Goal: Information Seeking & Learning: Learn about a topic

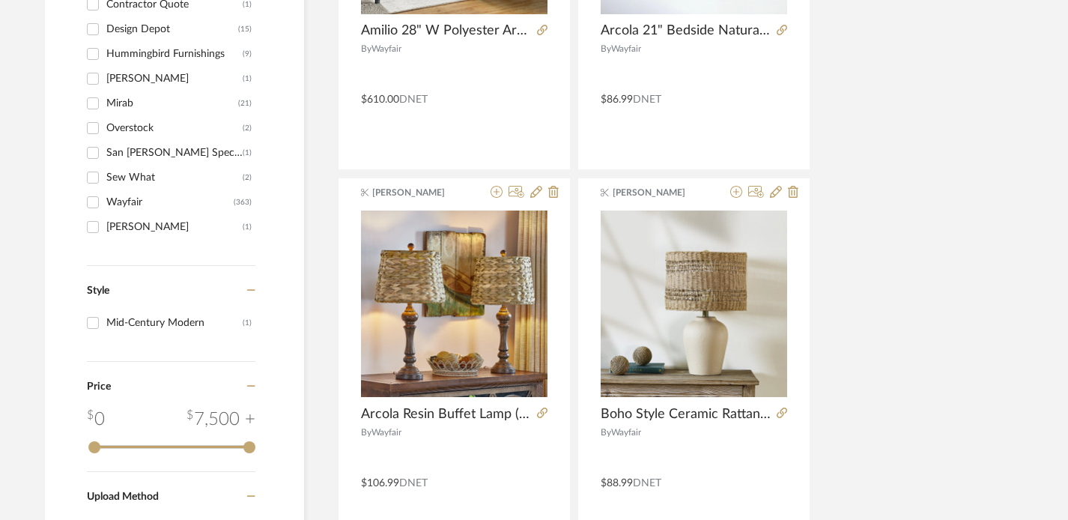
scroll to position [0, 10]
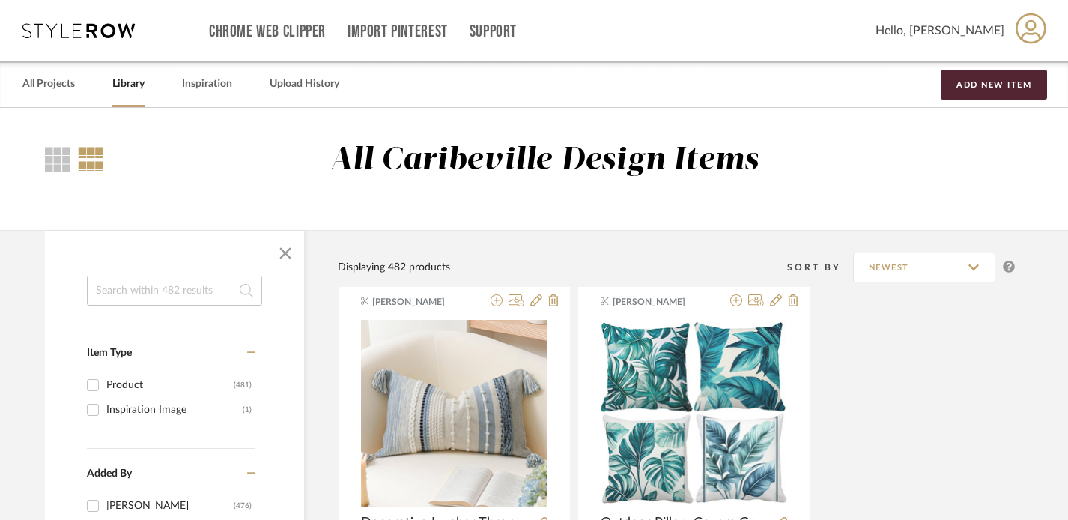
click at [135, 292] on input at bounding box center [174, 291] width 175 height 30
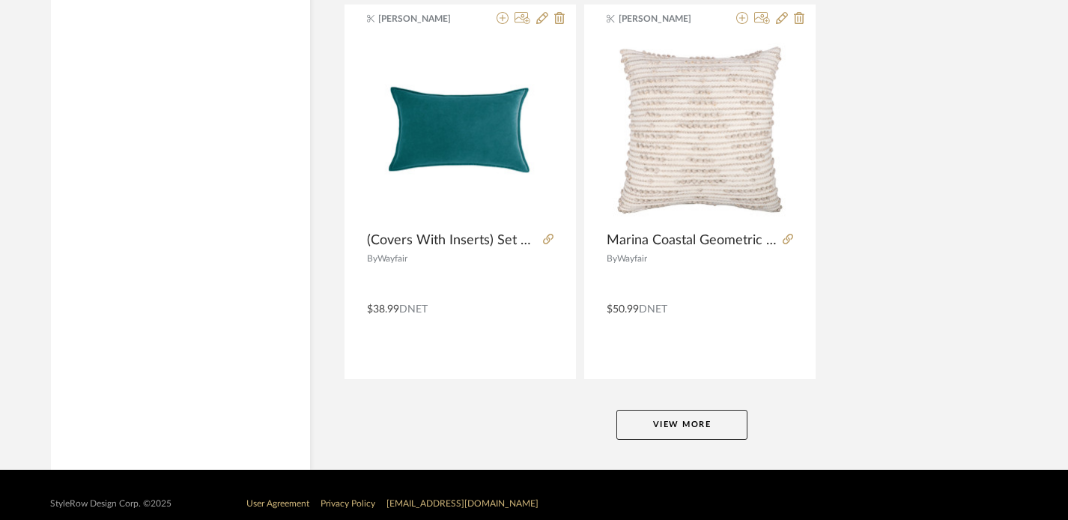
scroll to position [6860, 4]
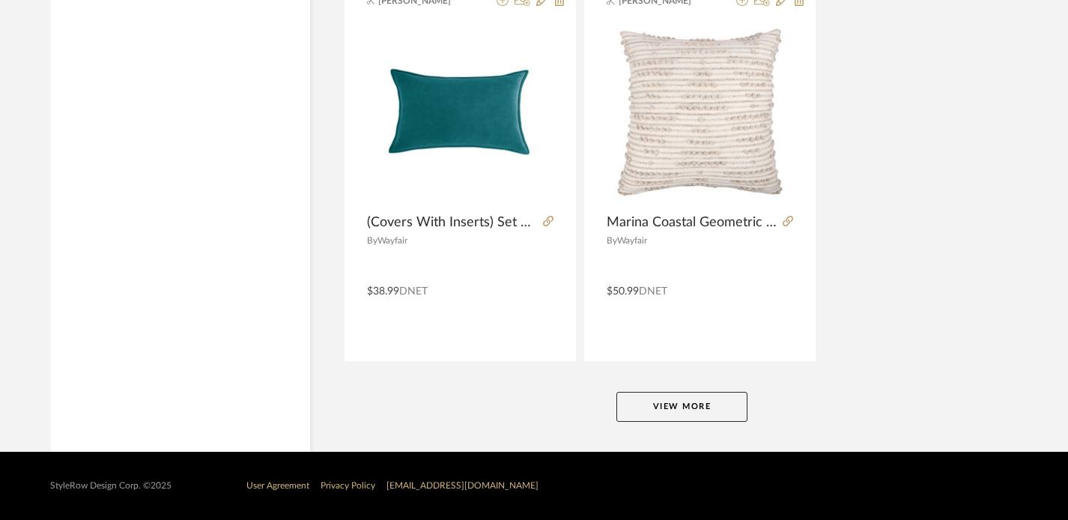
click at [647, 400] on button "View More" at bounding box center [682, 407] width 131 height 30
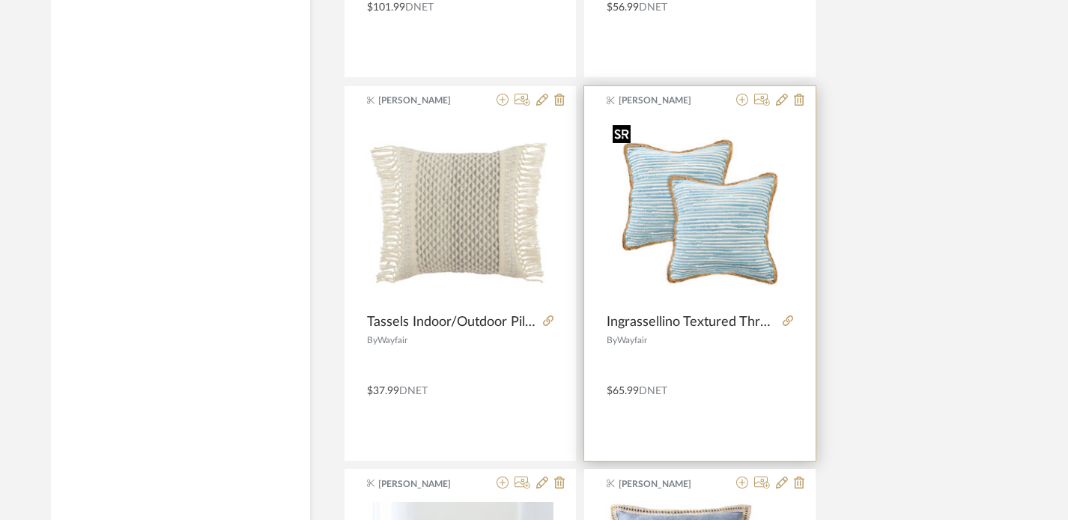
scroll to position [10590, 4]
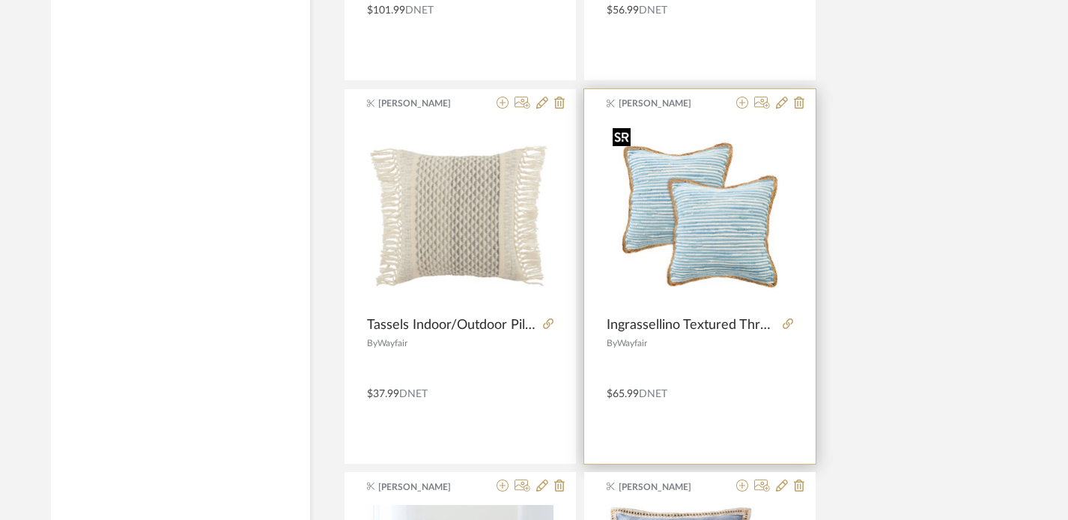
click at [699, 199] on img "0" at bounding box center [700, 214] width 187 height 187
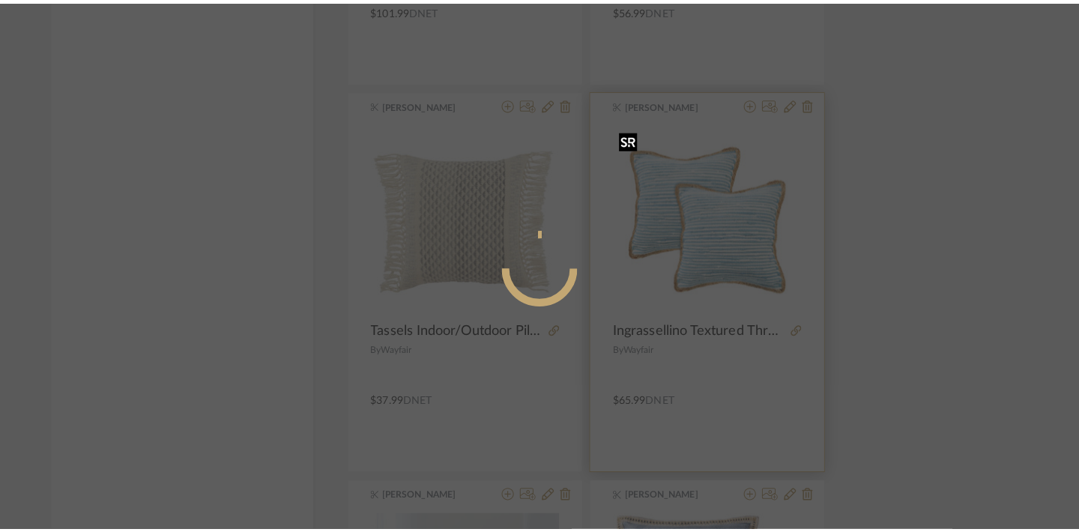
scroll to position [0, 0]
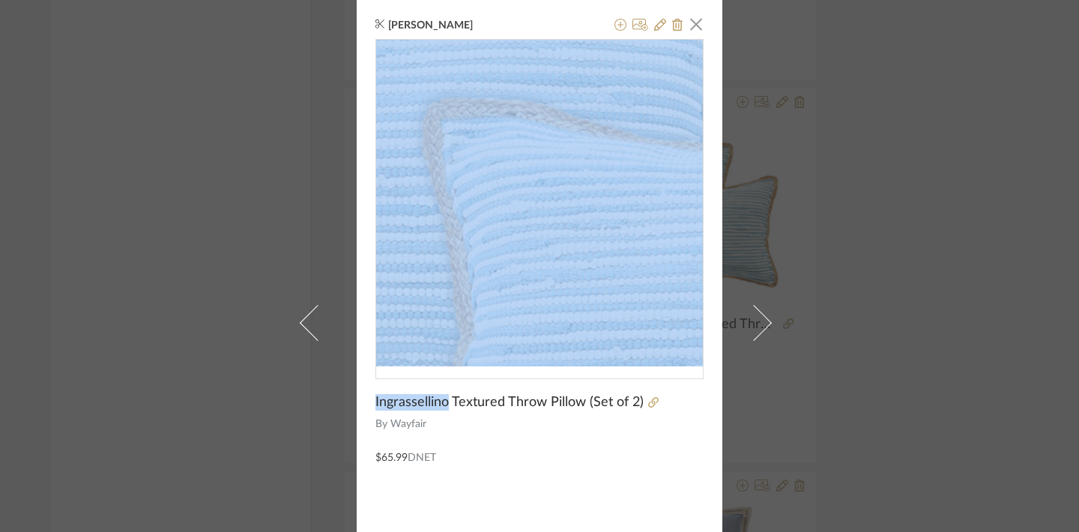
click at [518, 175] on img "0" at bounding box center [539, 203] width 327 height 327
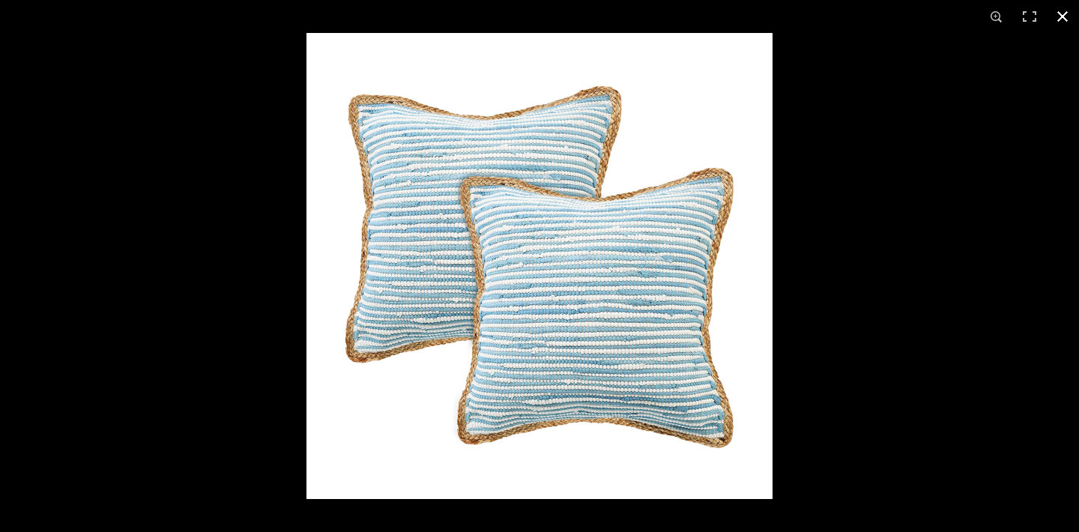
click at [48, 46] on div at bounding box center [539, 266] width 1079 height 532
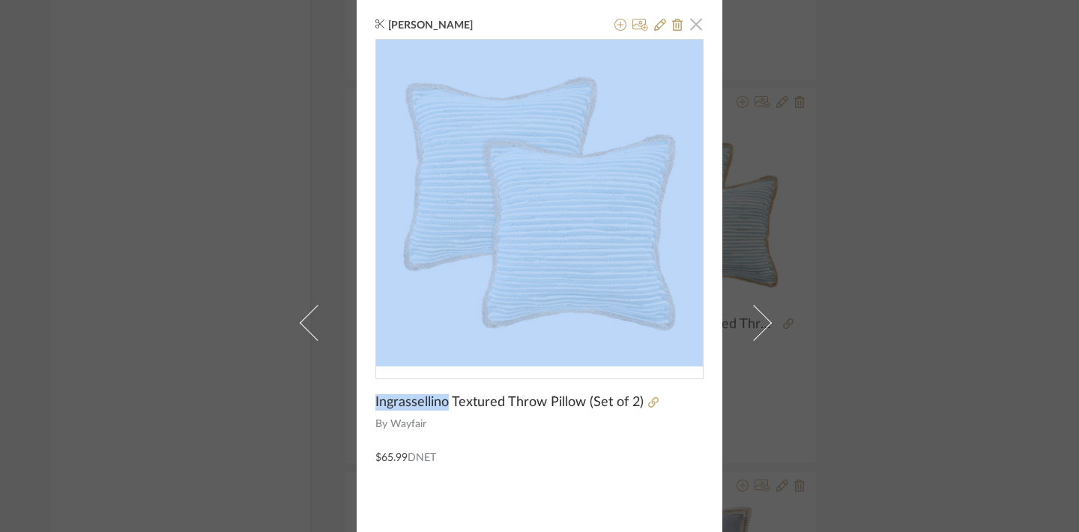
click at [696, 22] on span "button" at bounding box center [696, 24] width 30 height 30
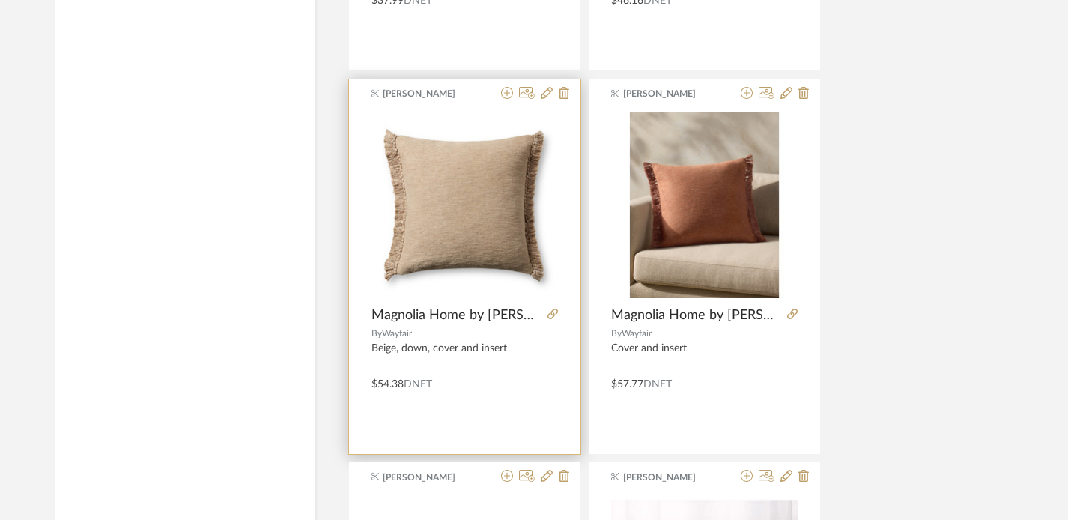
scroll to position [12136, 0]
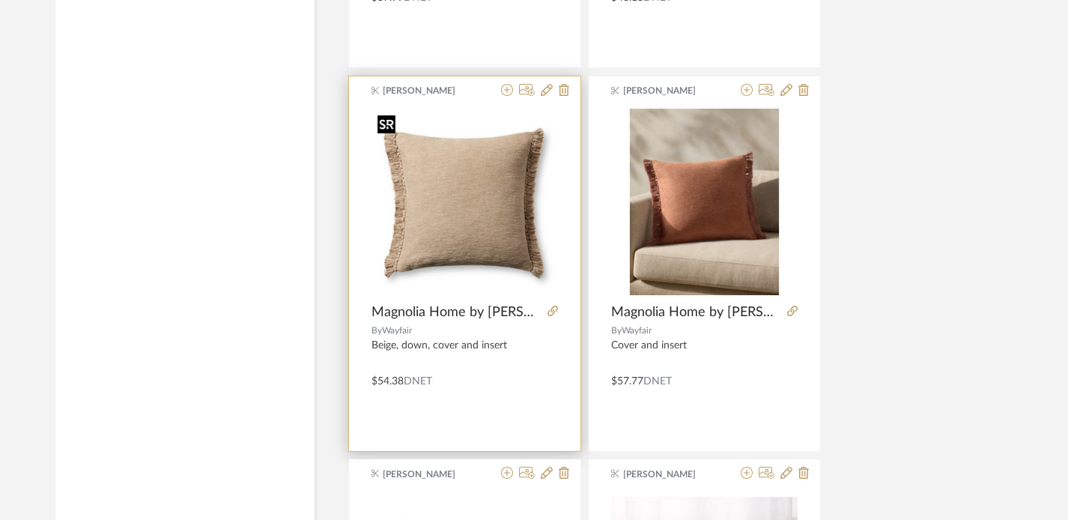
click at [479, 241] on img "0" at bounding box center [465, 202] width 187 height 187
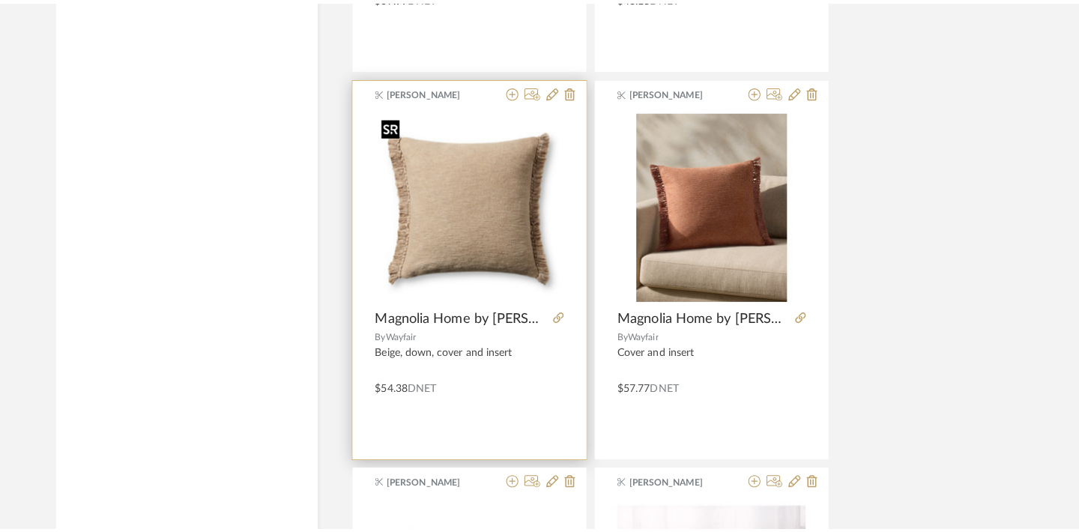
scroll to position [0, 0]
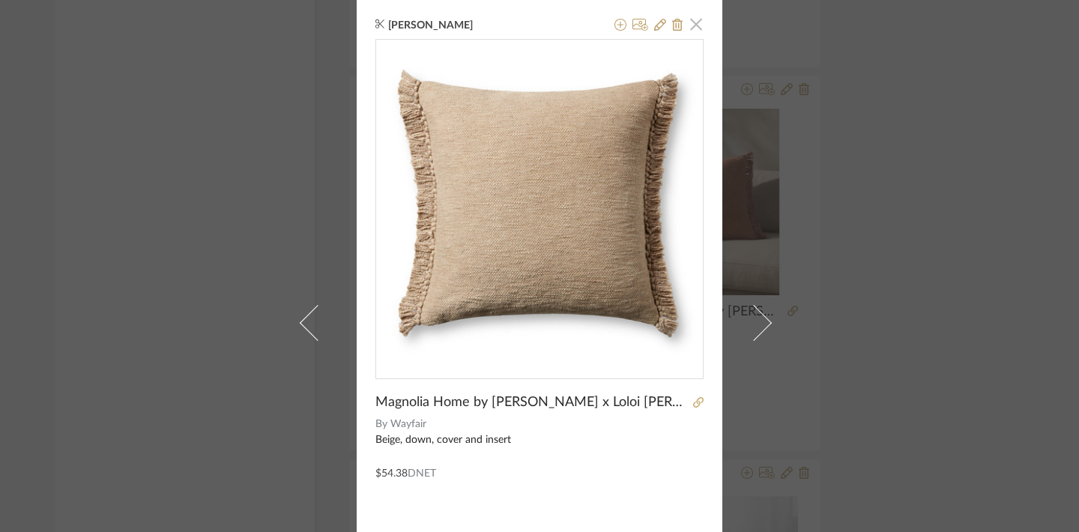
click at [696, 28] on span "button" at bounding box center [696, 24] width 30 height 30
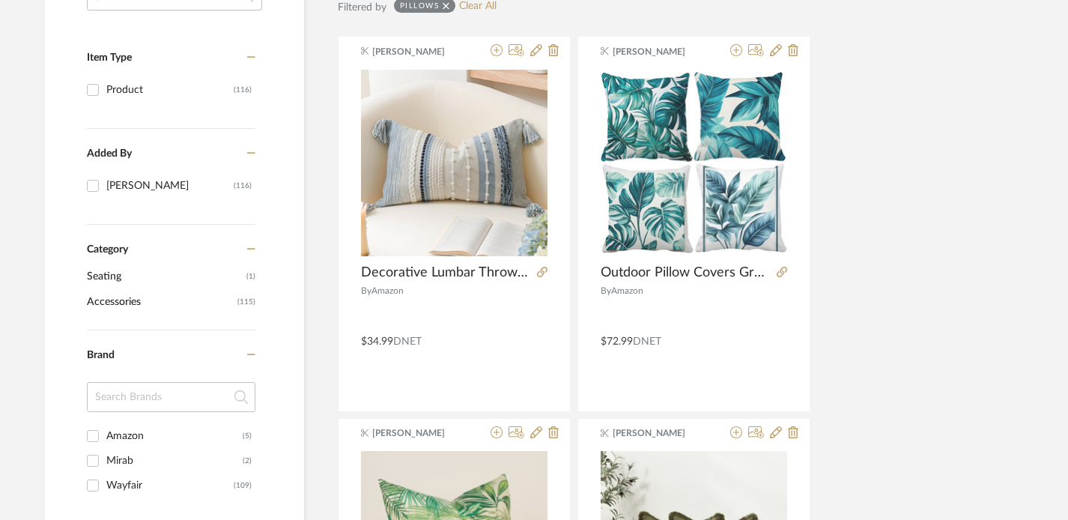
scroll to position [0, 10]
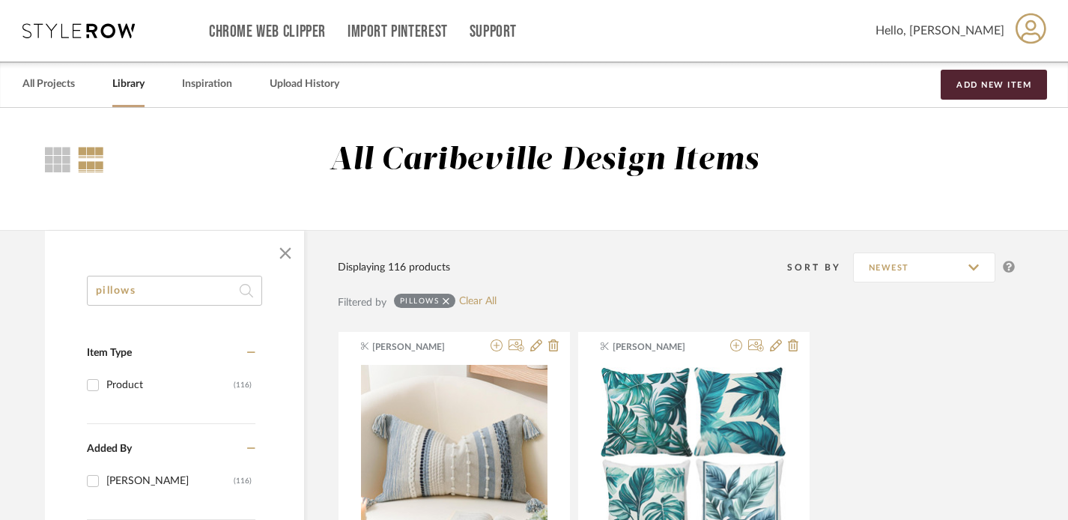
click at [148, 290] on input "pillows" at bounding box center [174, 291] width 175 height 30
type input "p"
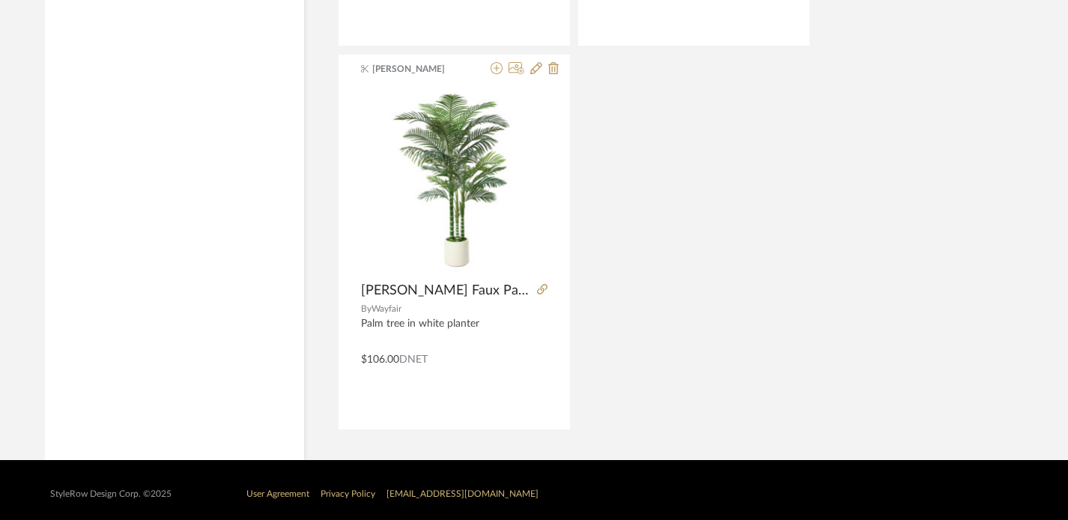
scroll to position [1433, 10]
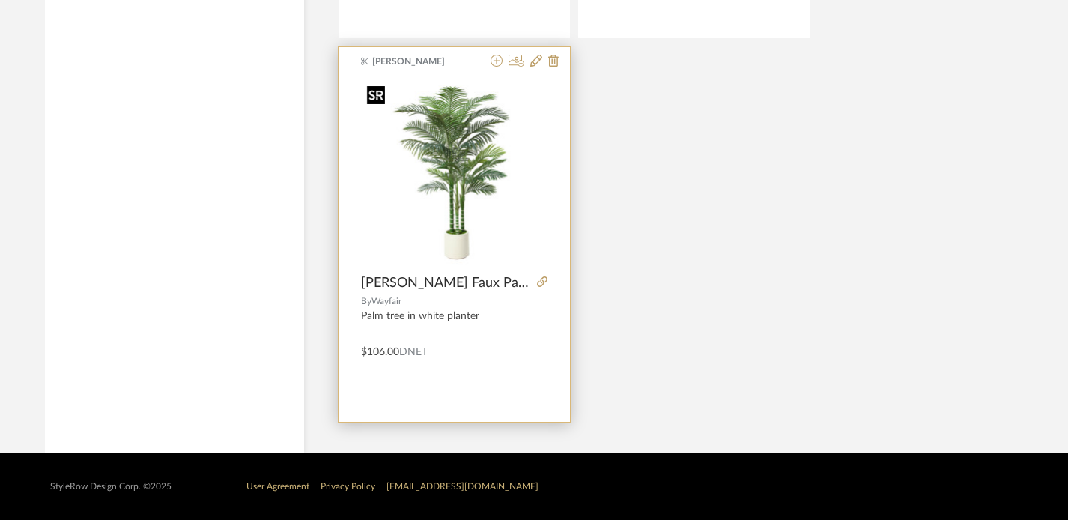
type input "faux"
click at [450, 196] on img "0" at bounding box center [454, 172] width 187 height 187
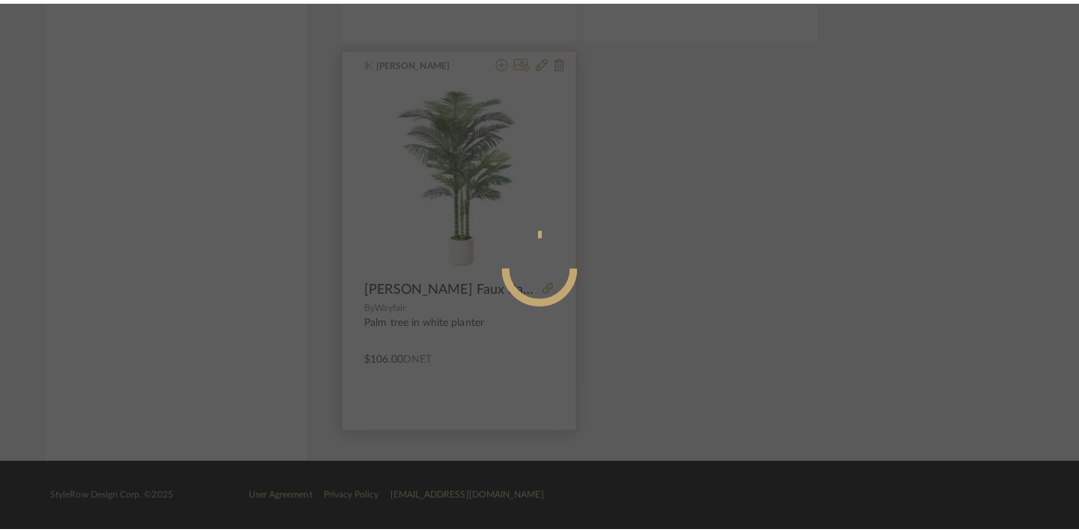
scroll to position [0, 0]
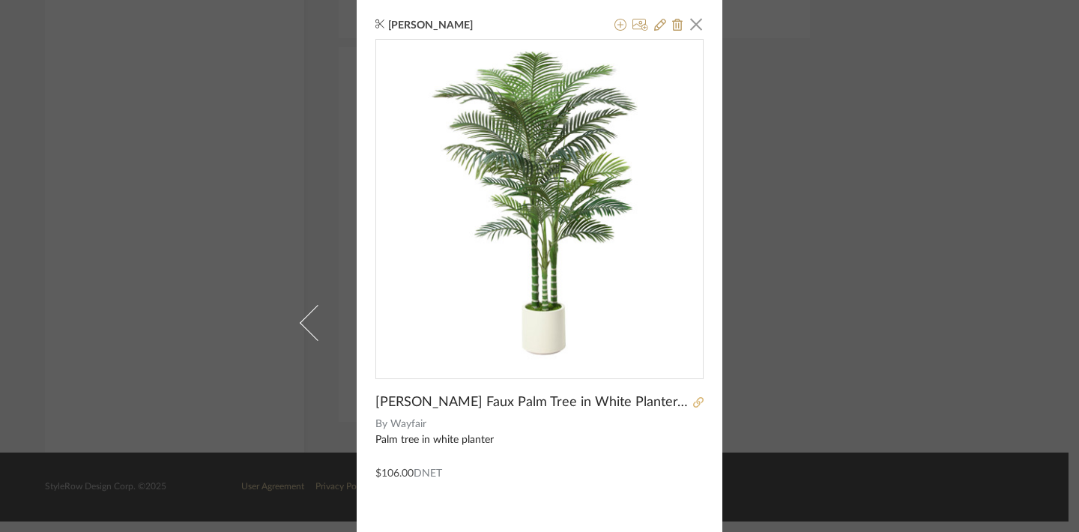
click at [693, 403] on icon at bounding box center [698, 402] width 10 height 10
